Goal: Book appointment/travel/reservation

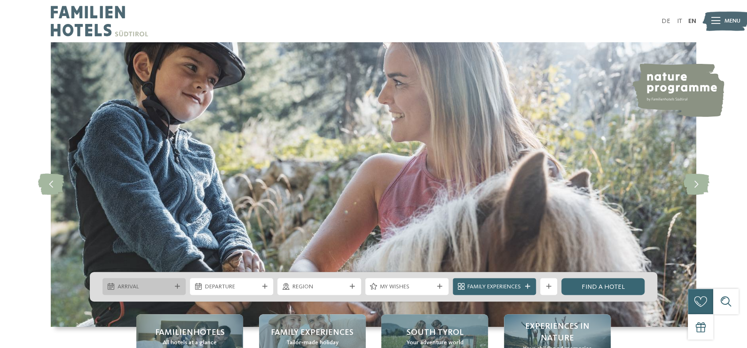
click at [166, 283] on span "Arrival" at bounding box center [145, 287] width 54 height 8
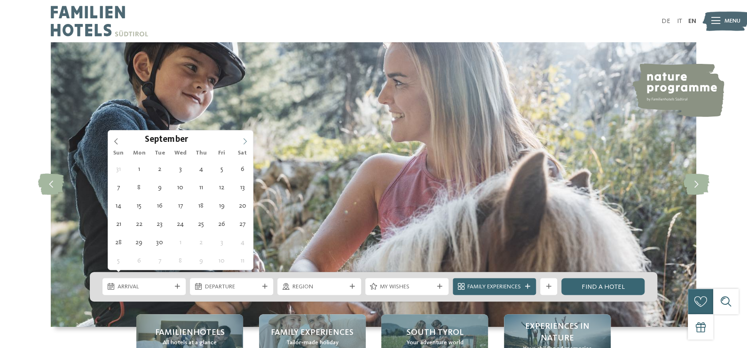
click at [243, 141] on icon at bounding box center [245, 141] width 7 height 7
click at [215, 216] on div "31 1 2 3 4 5 6 7 8 9 10 11 12 13 14 15 16 17 18 19 20 21 22 23 24 25 26 27 28 2…" at bounding box center [180, 215] width 145 height 110
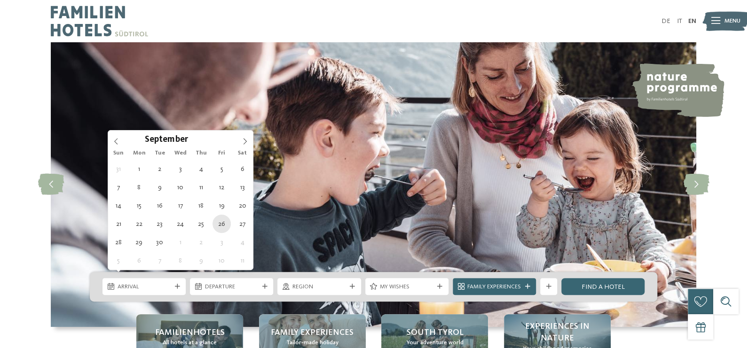
type div "[DATE]"
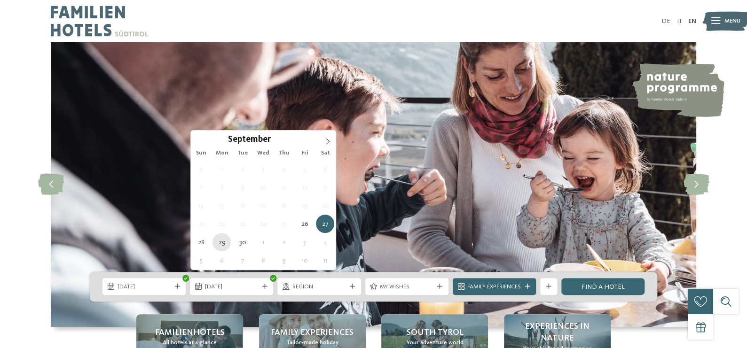
type div "[DATE]"
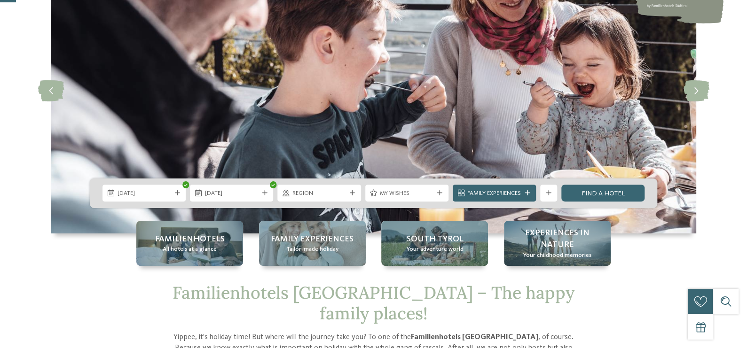
scroll to position [94, 0]
click at [497, 189] on span "Family Experiences" at bounding box center [494, 193] width 54 height 8
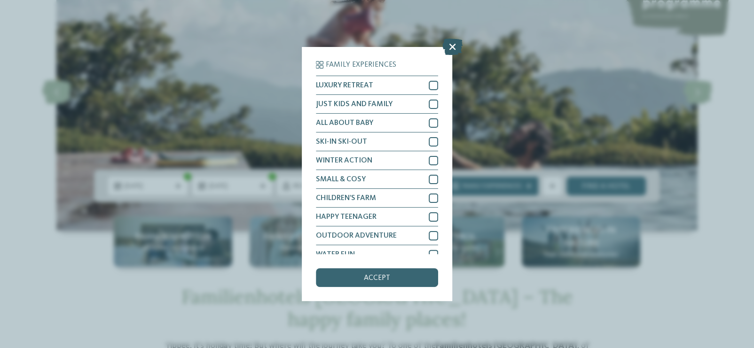
click at [451, 45] on icon at bounding box center [452, 47] width 20 height 16
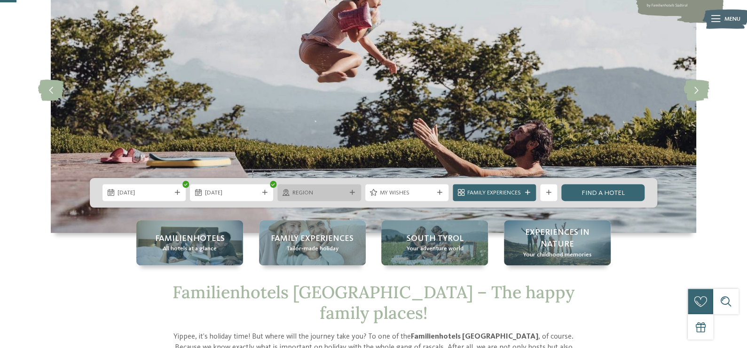
click at [322, 189] on span "Region" at bounding box center [319, 193] width 54 height 8
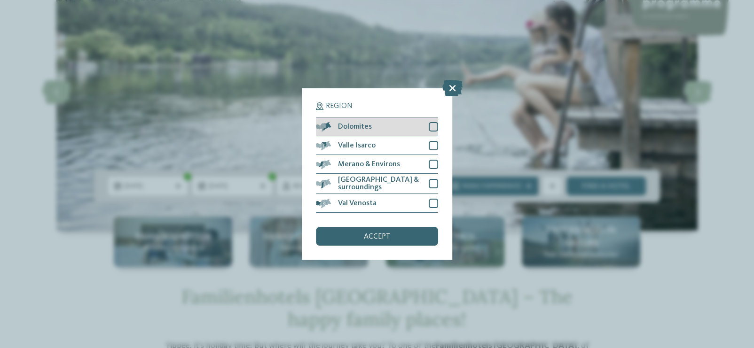
click at [430, 130] on div at bounding box center [433, 126] width 9 height 9
click at [378, 229] on div "accept" at bounding box center [377, 236] width 122 height 19
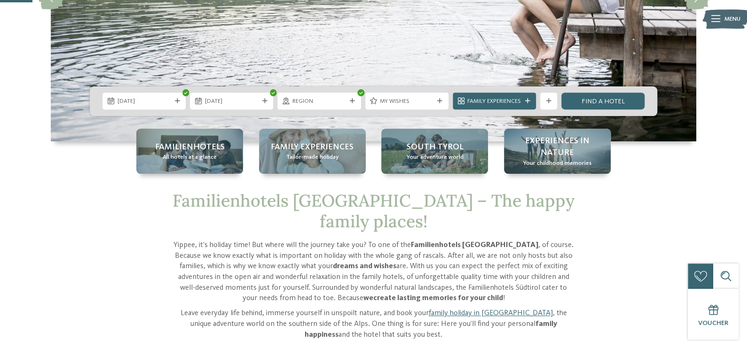
scroll to position [188, 0]
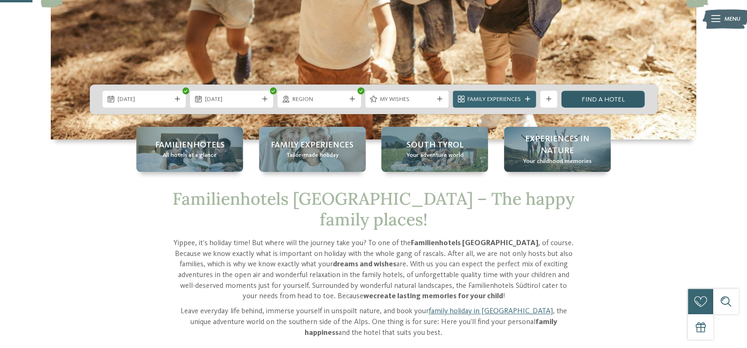
click at [623, 95] on link "Find a hotel" at bounding box center [602, 99] width 83 height 17
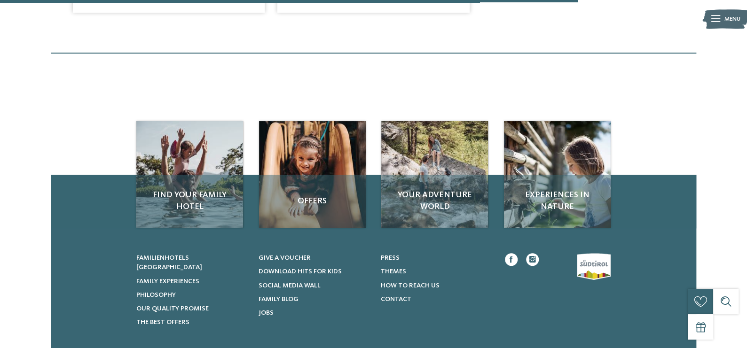
scroll to position [1273, 0]
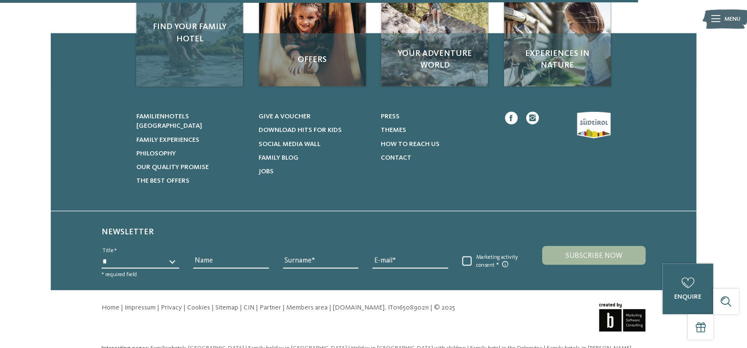
click at [195, 45] on span "Find your family hotel" at bounding box center [190, 33] width 90 height 24
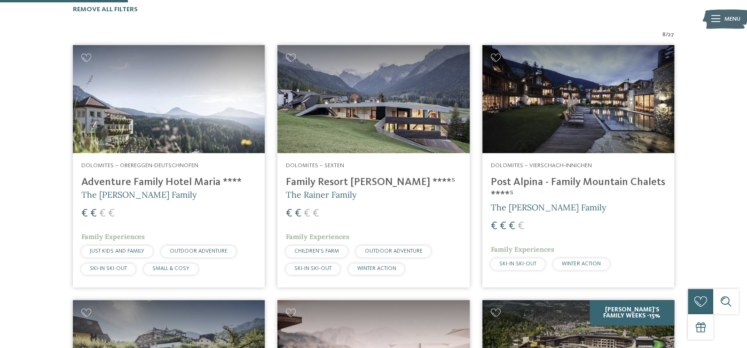
scroll to position [50, 0]
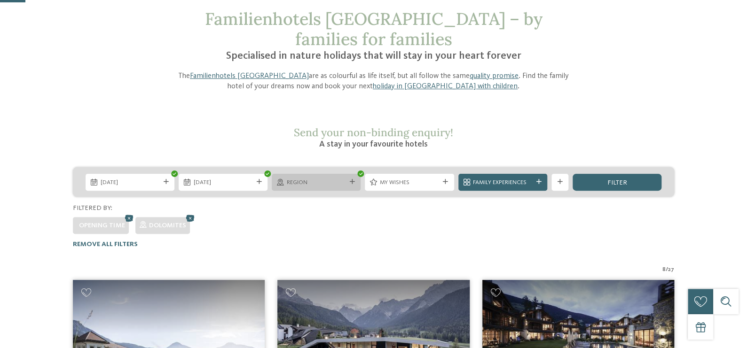
click at [316, 185] on span "Region" at bounding box center [316, 183] width 59 height 8
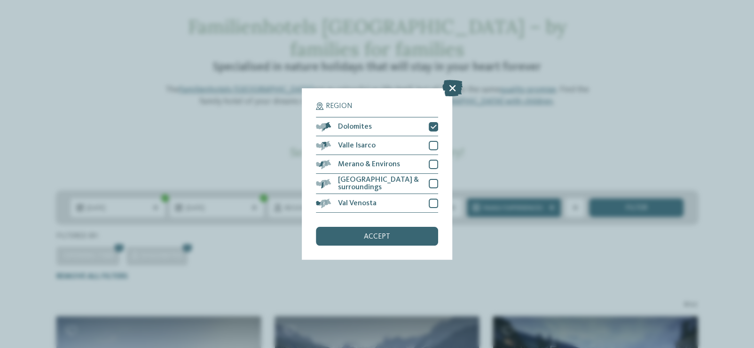
click at [459, 84] on icon at bounding box center [452, 88] width 20 height 16
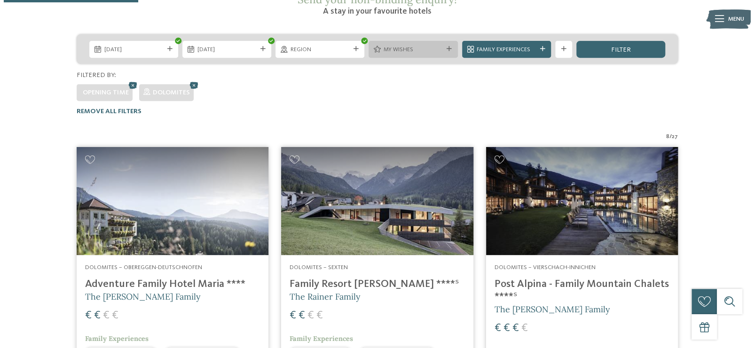
scroll to position [285, 0]
